Goal: Information Seeking & Learning: Learn about a topic

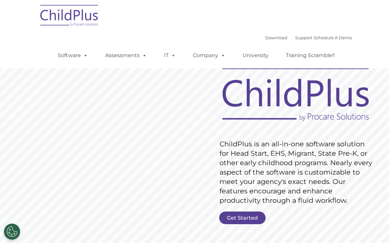
click at [266, 39] on link "Download" at bounding box center [276, 37] width 22 height 5
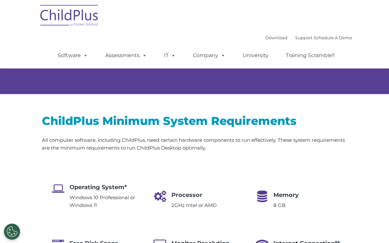
scroll to position [62, 0]
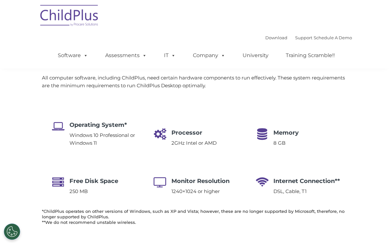
select select "MEDIUM"
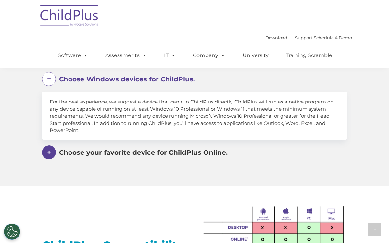
scroll to position [383, 0]
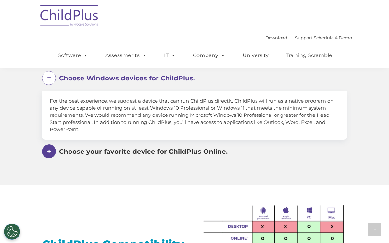
click at [0, 0] on span at bounding box center [0, 0] width 0 height 0
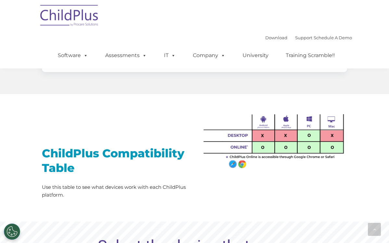
scroll to position [492, 0]
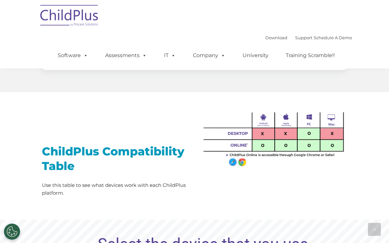
click at [230, 200] on div "ChildPlus Compatibility Table Use this table to see what devices work with each…" at bounding box center [194, 150] width 389 height 116
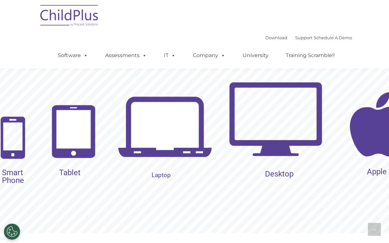
scroll to position [700, 0]
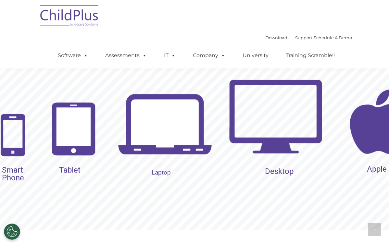
click at [373, 120] on img at bounding box center [377, 122] width 94 height 94
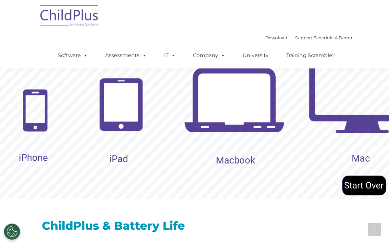
scroll to position [736, 0]
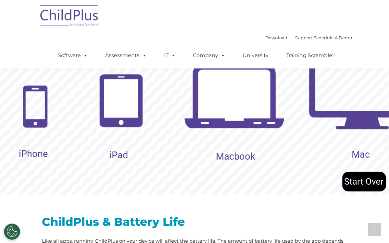
click at [359, 158] on rs-layer "Mac" at bounding box center [360, 155] width 18 height 8
click at [359, 154] on rs-layer "Mac" at bounding box center [360, 155] width 18 height 8
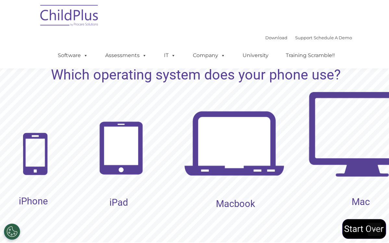
scroll to position [688, 0]
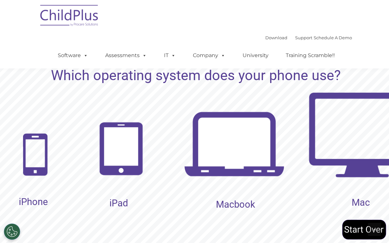
click at [359, 154] on img at bounding box center [362, 135] width 108 height 108
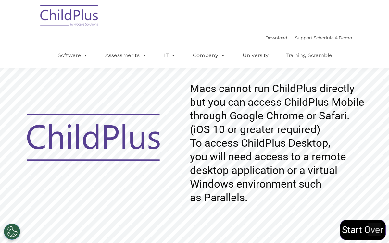
click at [351, 126] on rs-layer "Macs cannot run ChildPlus directly but you can access ChildPlus Mobile through …" at bounding box center [294, 143] width 208 height 123
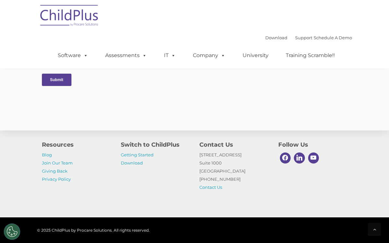
scroll to position [1359, 0]
